Goal: Check status: Check status

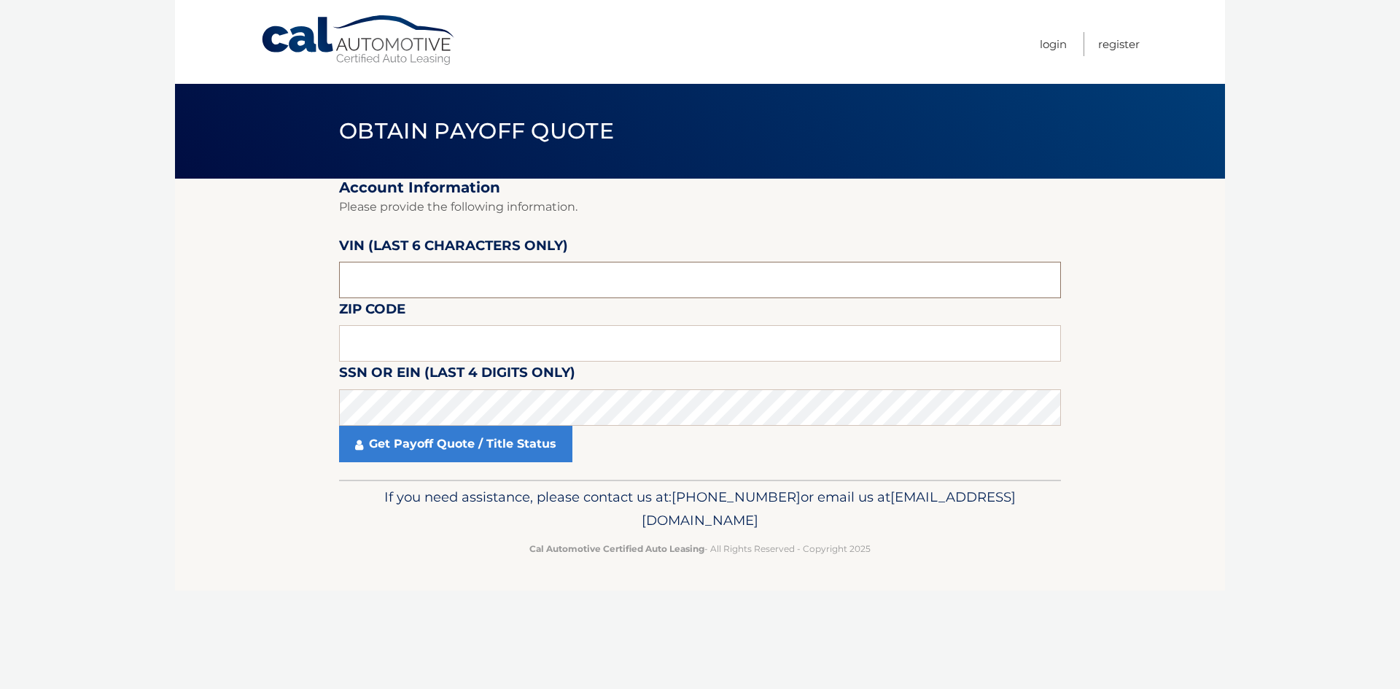
click at [426, 281] on input "text" at bounding box center [700, 280] width 722 height 36
paste input "664887"
type input "664887"
click at [392, 343] on input "text" at bounding box center [700, 343] width 722 height 36
type input "10312"
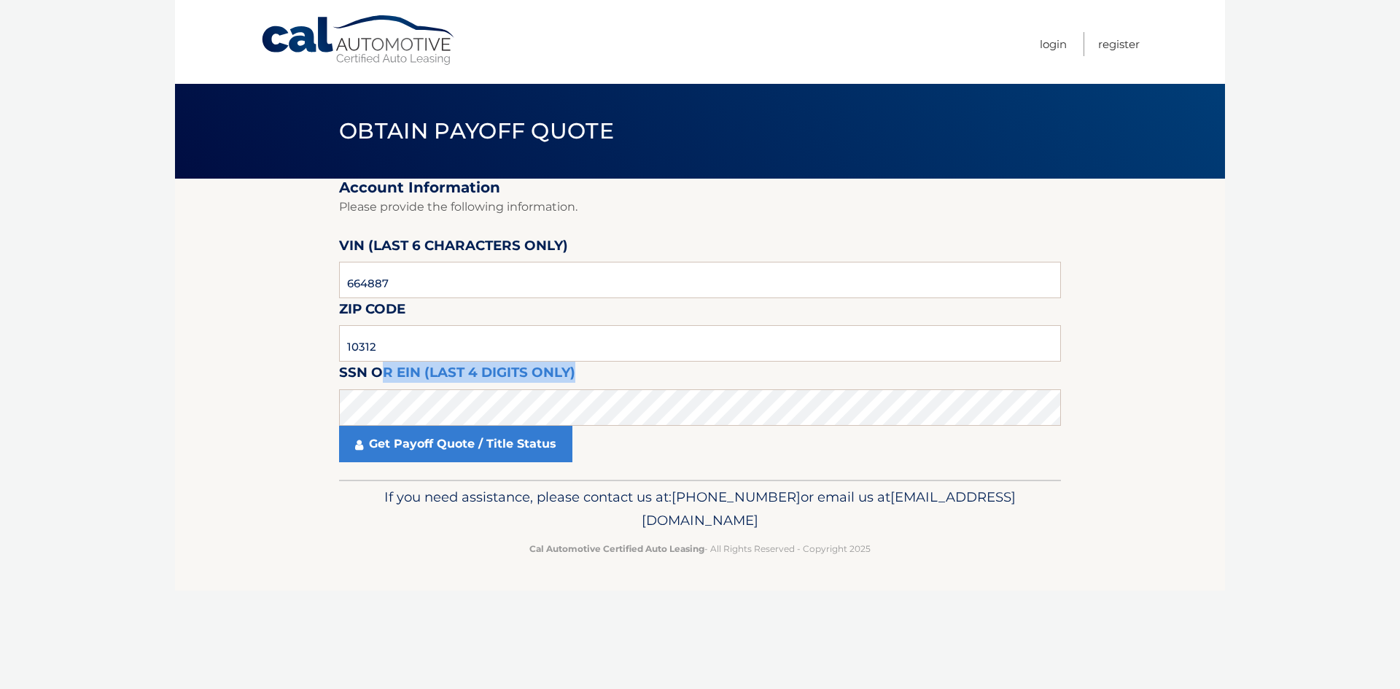
click at [378, 362] on div "SSN or EIN (last 4 digits only)" at bounding box center [700, 362] width 722 height 0
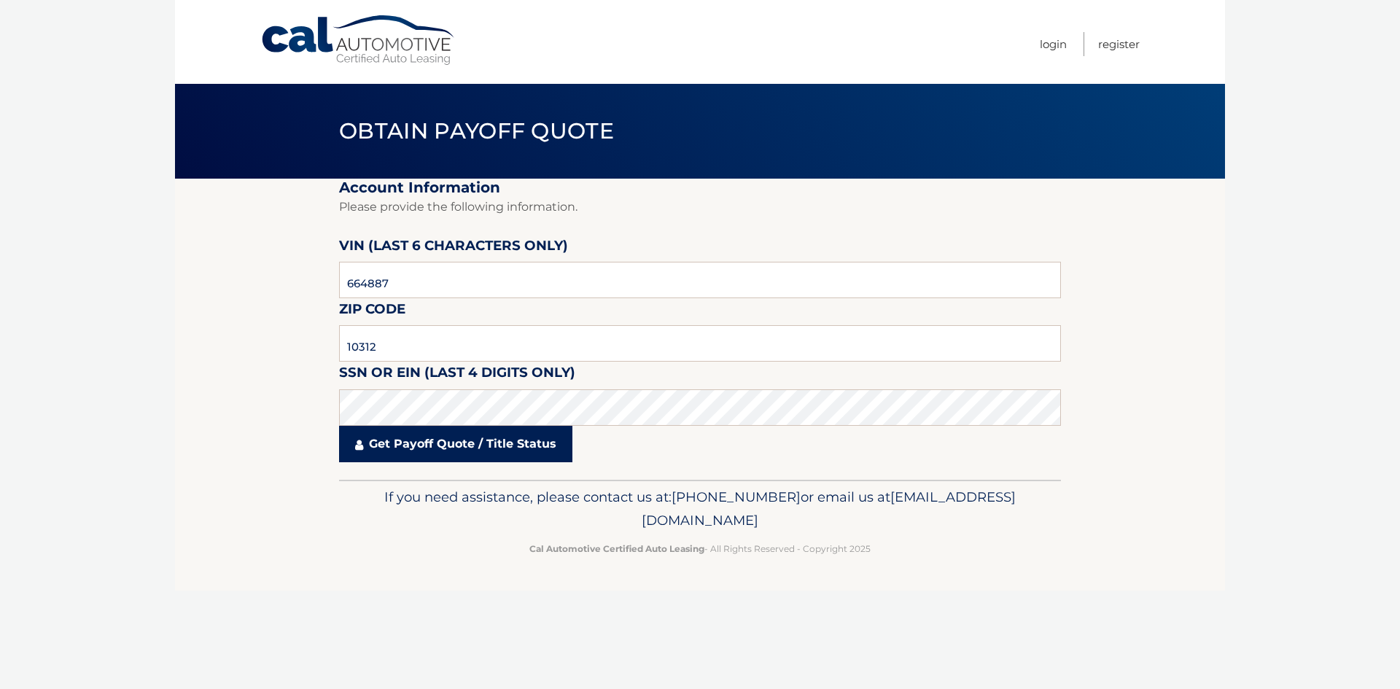
click at [379, 437] on link "Get Payoff Quote / Title Status" at bounding box center [455, 444] width 233 height 36
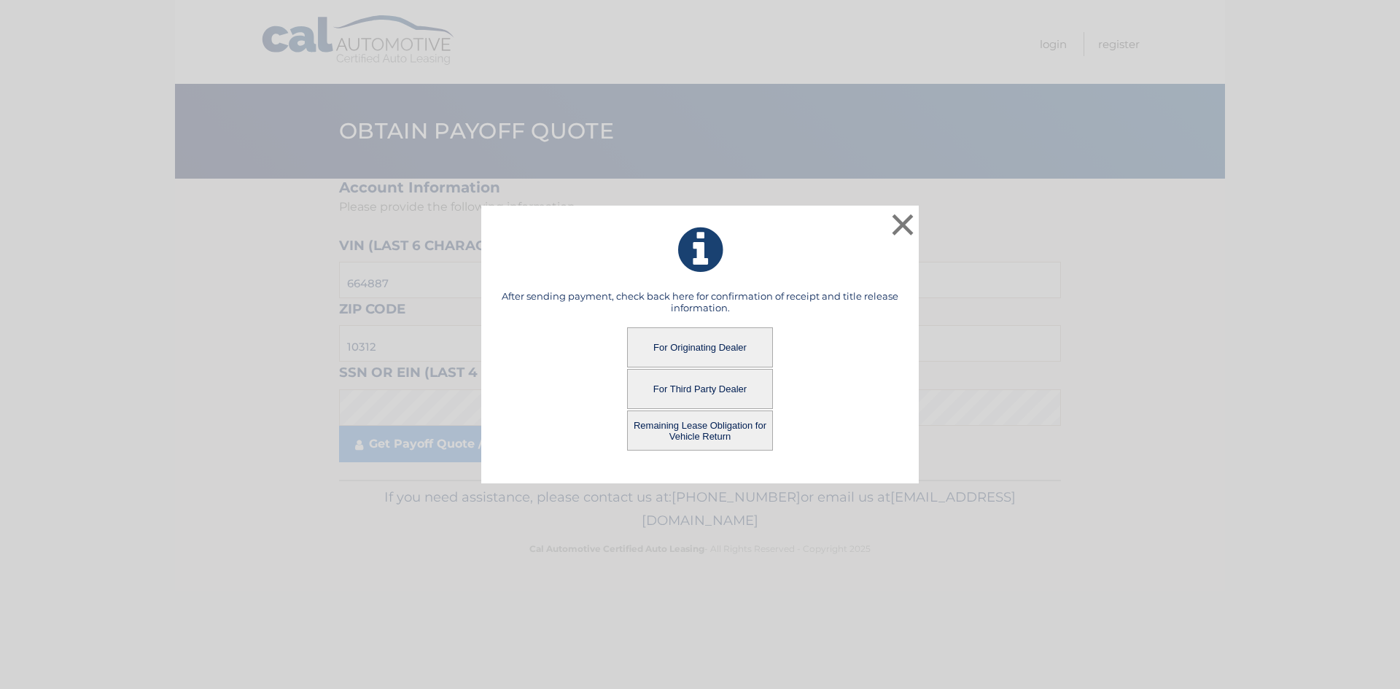
click at [669, 335] on button "For Originating Dealer" at bounding box center [700, 347] width 146 height 40
click at [679, 351] on button "For Originating Dealer" at bounding box center [700, 347] width 146 height 40
